Goal: Find specific page/section: Find specific page/section

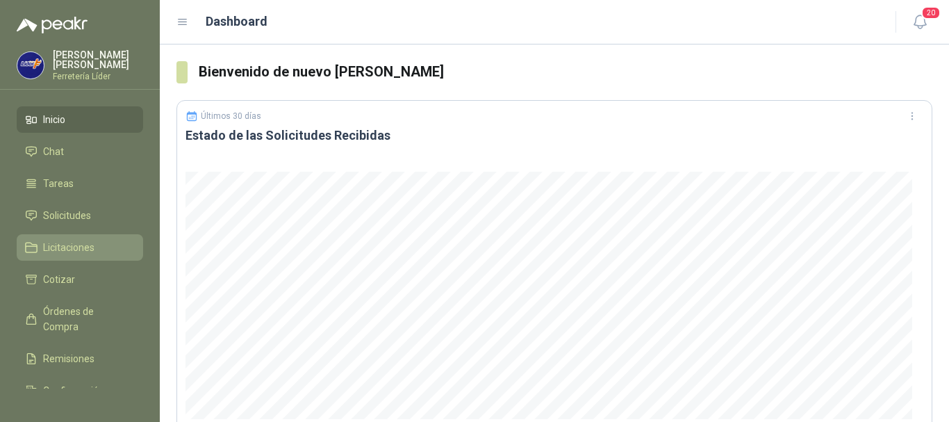
click at [81, 247] on span "Licitaciones" at bounding box center [68, 247] width 51 height 15
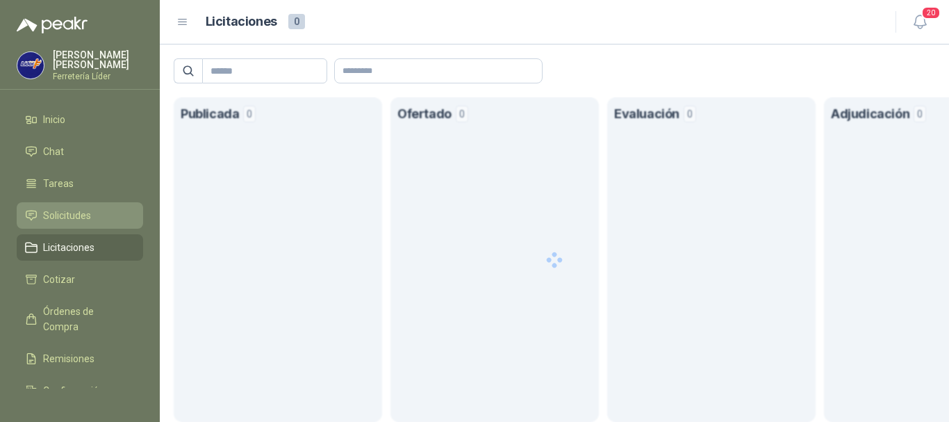
click at [83, 215] on span "Solicitudes" at bounding box center [67, 215] width 48 height 15
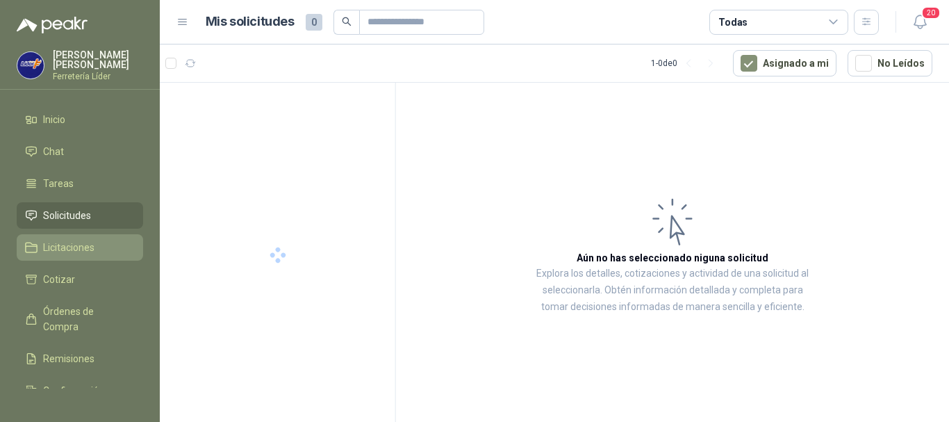
click at [92, 247] on span "Licitaciones" at bounding box center [68, 247] width 51 height 15
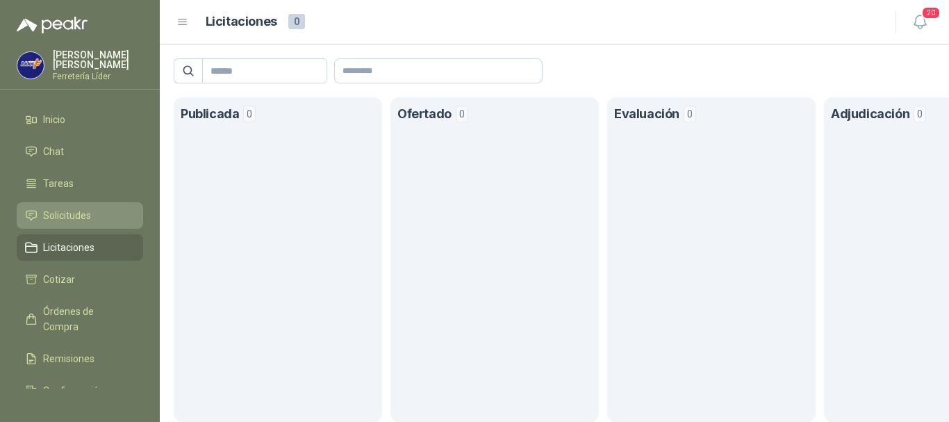
click at [85, 213] on span "Solicitudes" at bounding box center [67, 215] width 48 height 15
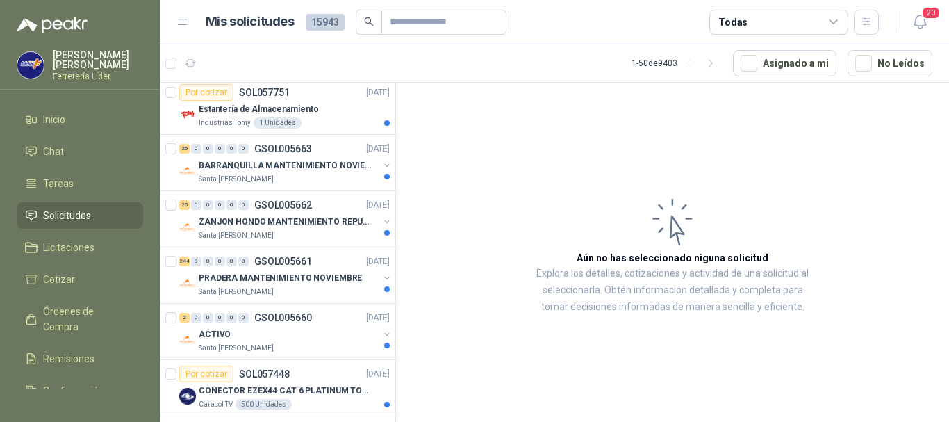
scroll to position [278, 0]
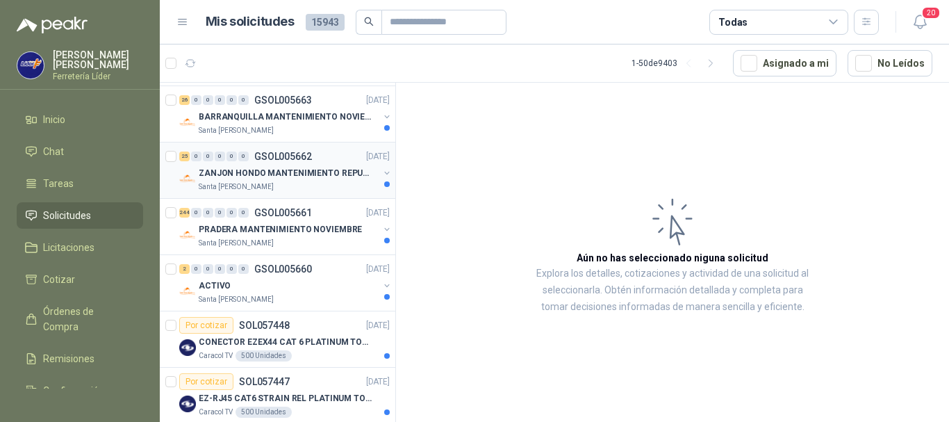
click at [320, 190] on div "Santa [PERSON_NAME]" at bounding box center [289, 186] width 180 height 11
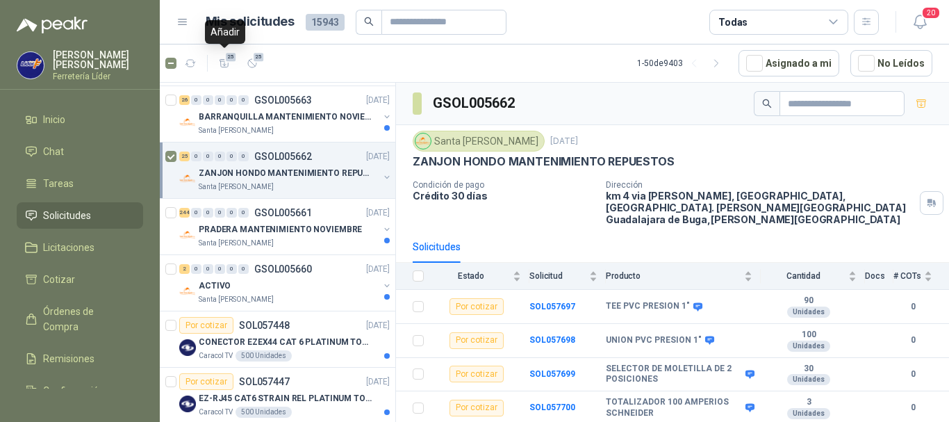
click at [222, 63] on icon "button" at bounding box center [225, 64] width 12 height 12
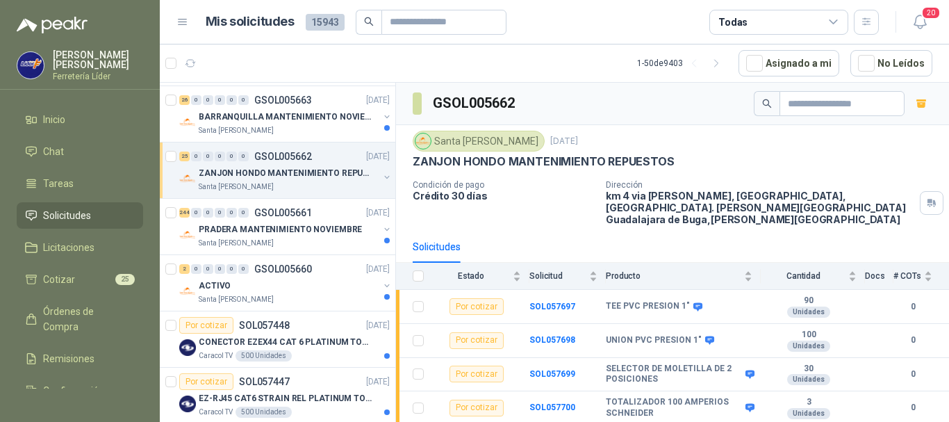
click at [424, 60] on article "1 - 50 de 9403 Asignado a mi No Leídos" at bounding box center [554, 63] width 789 height 38
click at [83, 277] on li "Cotizar 25" at bounding box center [80, 279] width 110 height 15
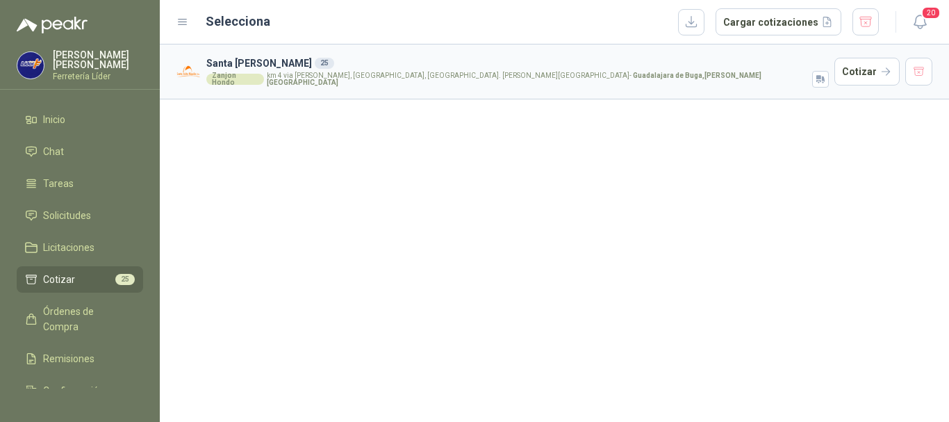
click at [466, 66] on h3 "Santa [PERSON_NAME] 25" at bounding box center [517, 63] width 623 height 15
click at [699, 20] on button "button" at bounding box center [691, 22] width 26 height 26
